Goal: Entertainment & Leisure: Consume media (video, audio)

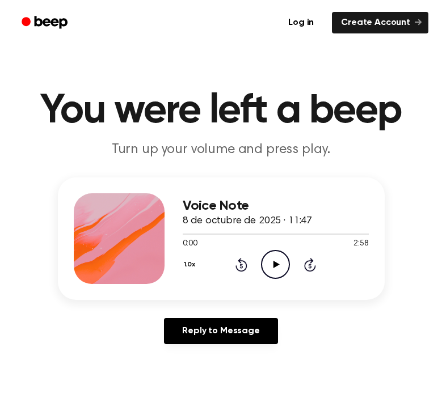
click at [277, 261] on icon "Play Audio" at bounding box center [275, 264] width 29 height 29
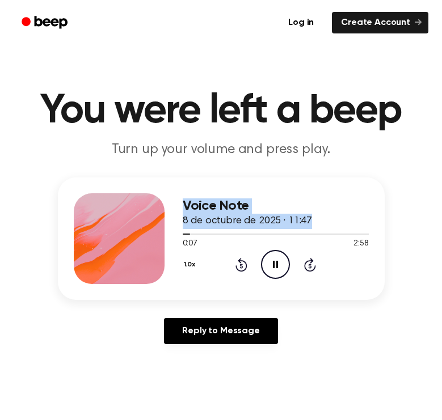
drag, startPoint x: 188, startPoint y: 232, endPoint x: 168, endPoint y: 232, distance: 19.3
click at [168, 232] on div "Voice Note 8 de octubre de 2025 · 11:47 0:07 2:58 Your browser does not support…" at bounding box center [221, 238] width 327 height 122
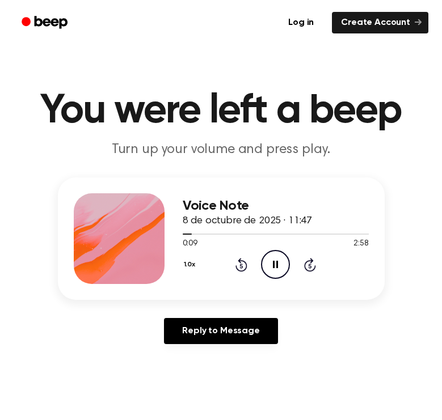
click at [241, 262] on icon at bounding box center [241, 265] width 12 height 14
click at [270, 263] on icon "Pause Audio" at bounding box center [275, 264] width 29 height 29
click at [199, 234] on div at bounding box center [196, 234] width 27 height 1
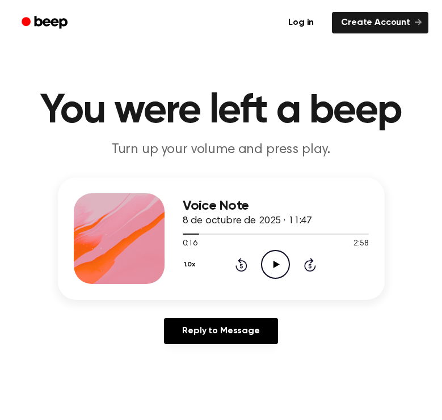
click at [277, 259] on icon "Play Audio" at bounding box center [275, 264] width 29 height 29
click at [286, 255] on icon "Pause Audio" at bounding box center [275, 264] width 29 height 29
click at [286, 255] on circle at bounding box center [275, 265] width 28 height 28
click at [337, 323] on div "Reply to Message" at bounding box center [221, 335] width 327 height 35
